Goal: Task Accomplishment & Management: Manage account settings

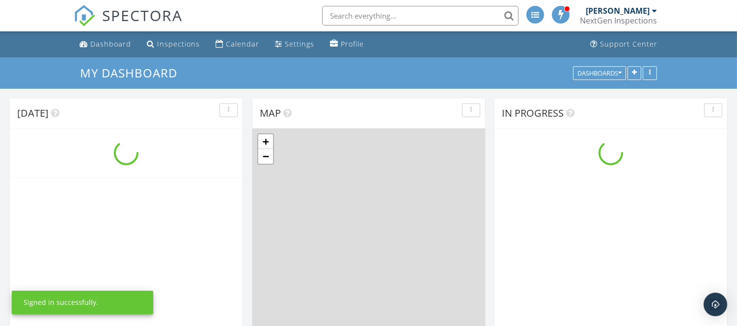
scroll to position [910, 754]
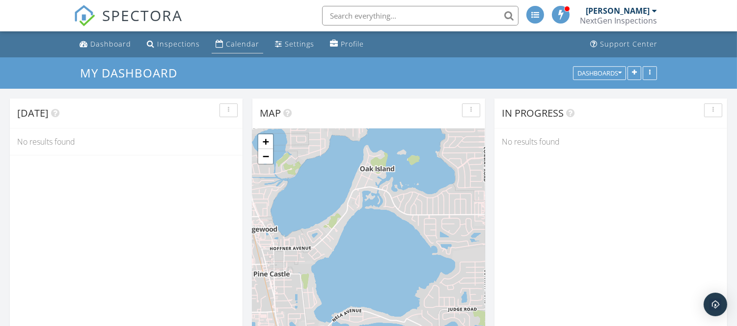
click at [229, 46] on div "Calendar" at bounding box center [242, 43] width 33 height 9
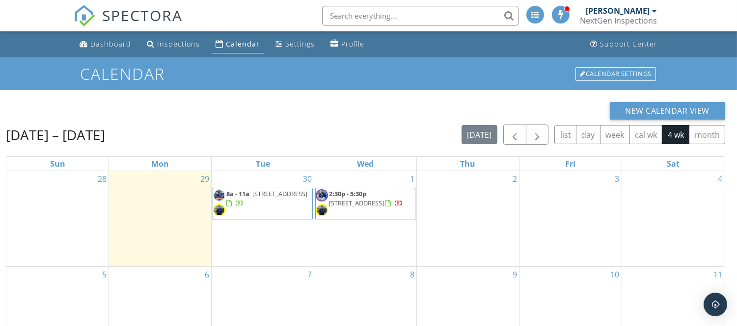
click at [262, 198] on span "[STREET_ADDRESS]" at bounding box center [279, 193] width 55 height 9
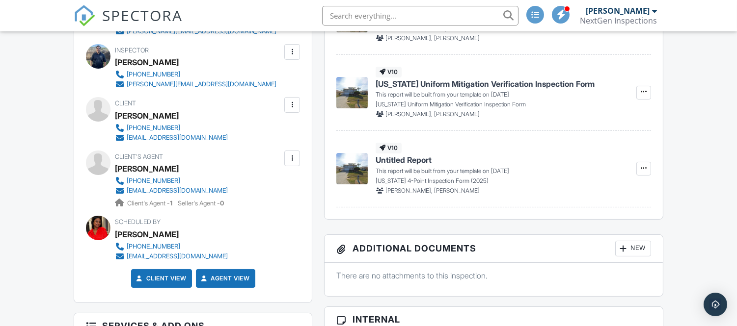
scroll to position [218, 0]
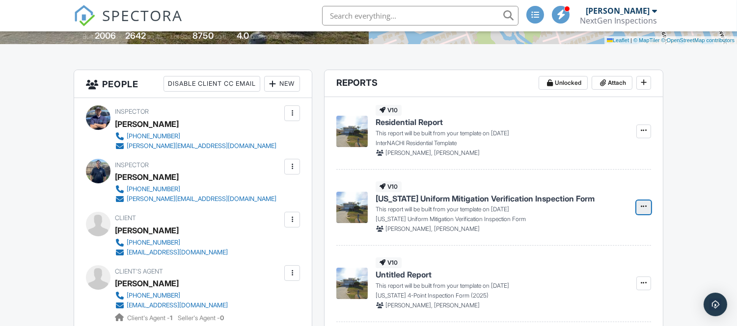
click at [645, 206] on icon at bounding box center [643, 206] width 6 height 7
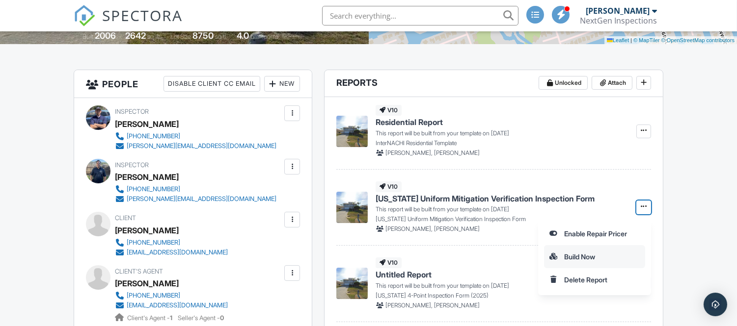
click at [583, 255] on input "Build Now" at bounding box center [594, 257] width 100 height 22
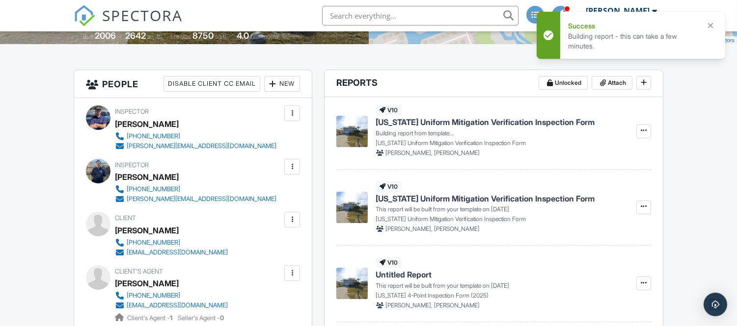
scroll to position [272, 0]
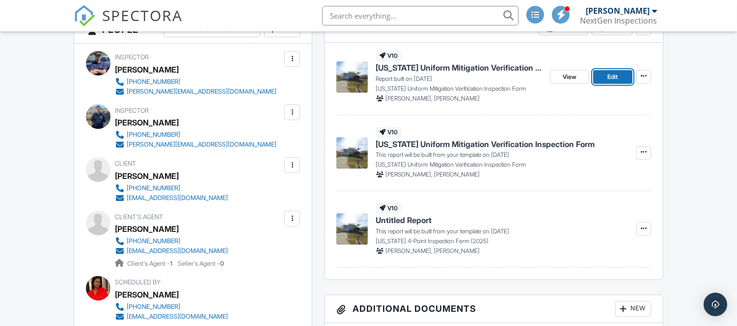
click at [614, 74] on span "Edit" at bounding box center [612, 77] width 10 height 10
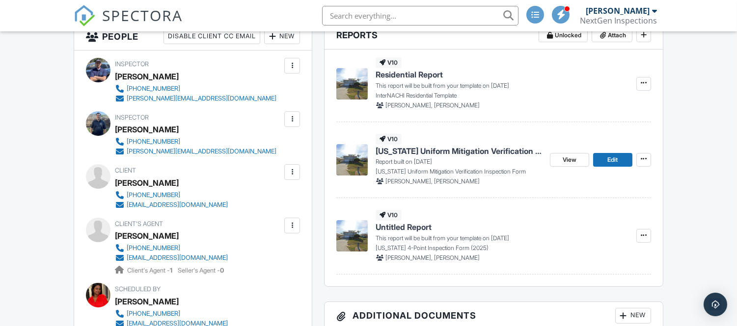
scroll to position [272, 0]
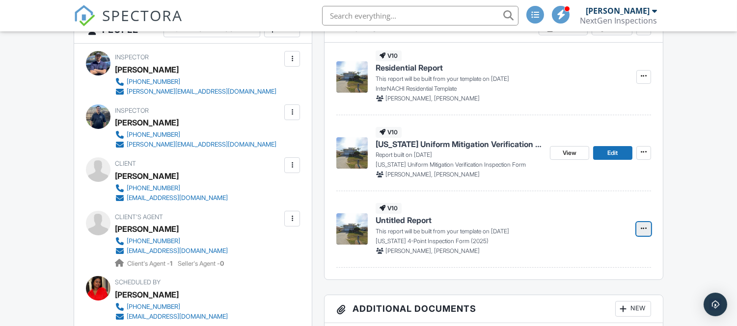
click at [647, 229] on span at bounding box center [643, 229] width 10 height 10
click at [581, 279] on input "Build Now" at bounding box center [594, 278] width 100 height 22
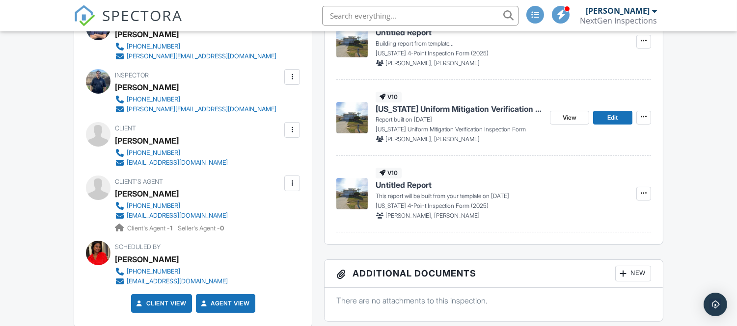
scroll to position [327, 0]
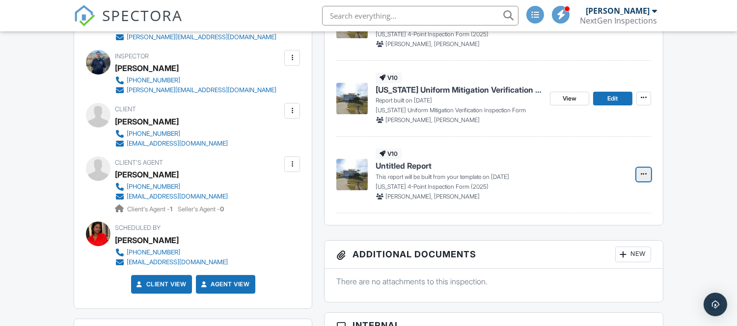
click at [642, 178] on span at bounding box center [643, 174] width 10 height 10
click at [586, 226] on input "Build Now" at bounding box center [594, 224] width 100 height 22
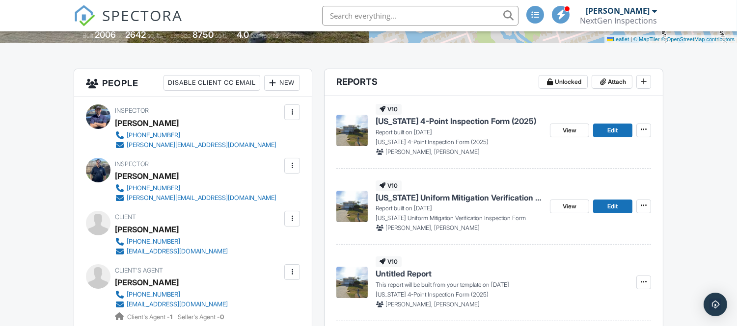
scroll to position [218, 0]
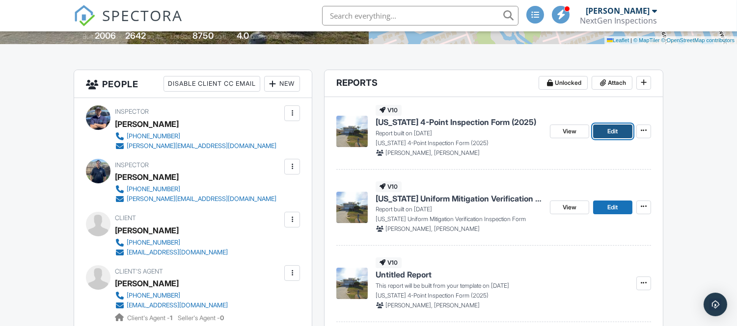
click at [614, 131] on span "Edit" at bounding box center [612, 132] width 10 height 10
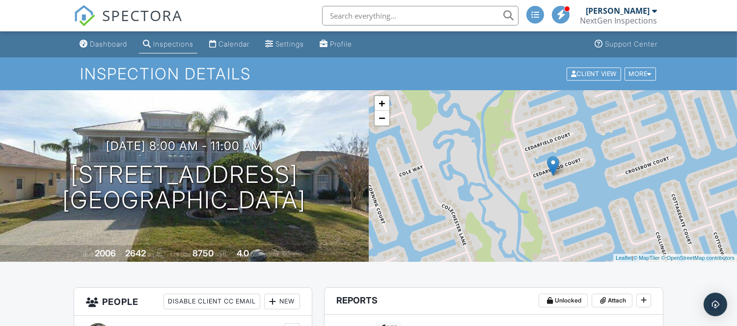
click at [640, 10] on div "[PERSON_NAME]" at bounding box center [617, 11] width 64 height 10
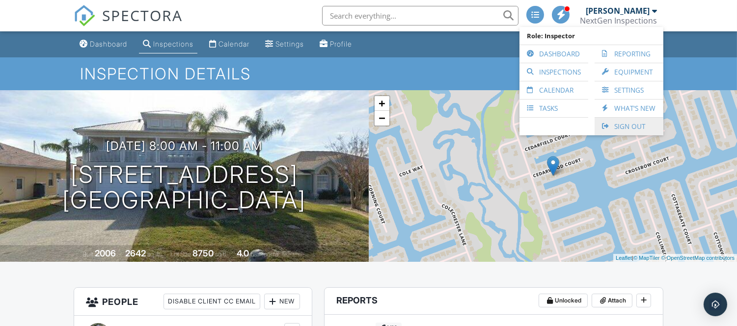
click at [626, 129] on link "Sign Out" at bounding box center [628, 127] width 59 height 18
